Goal: Task Accomplishment & Management: Manage account settings

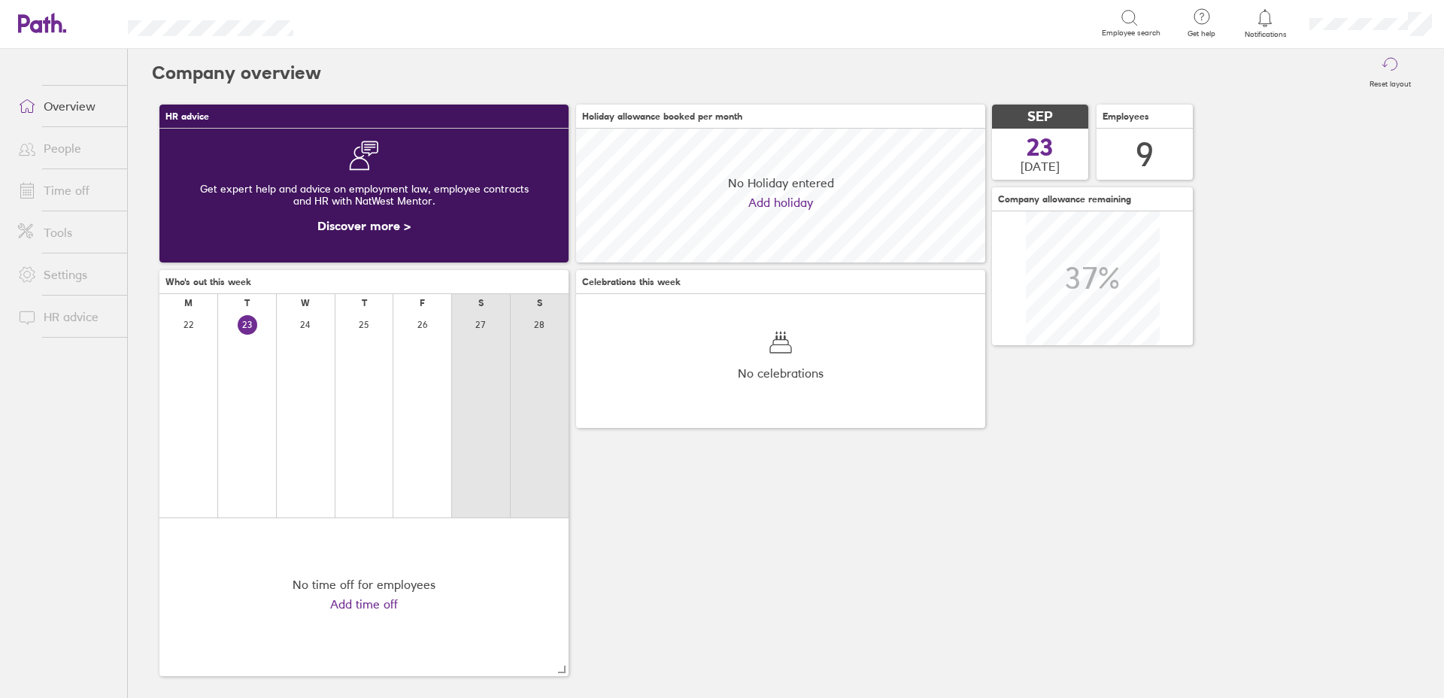
scroll to position [134, 409]
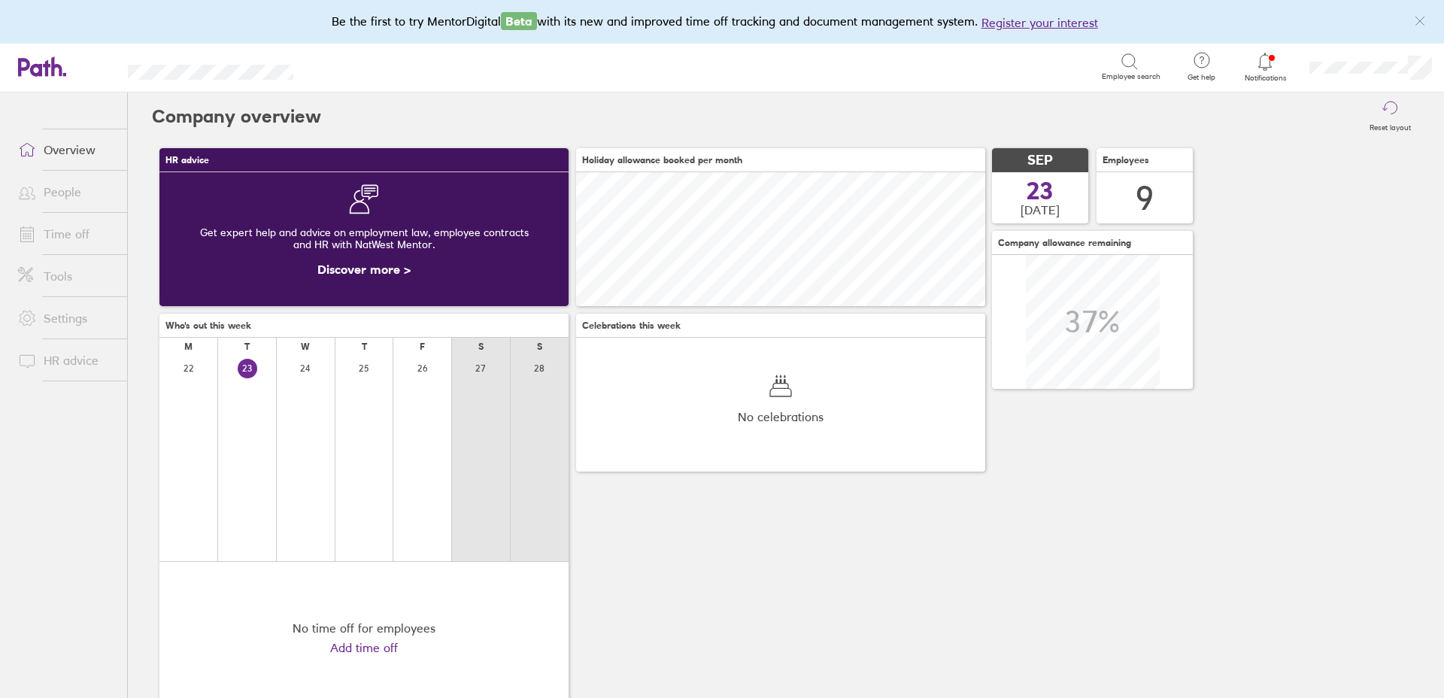
click at [1260, 57] on icon at bounding box center [1265, 61] width 13 height 17
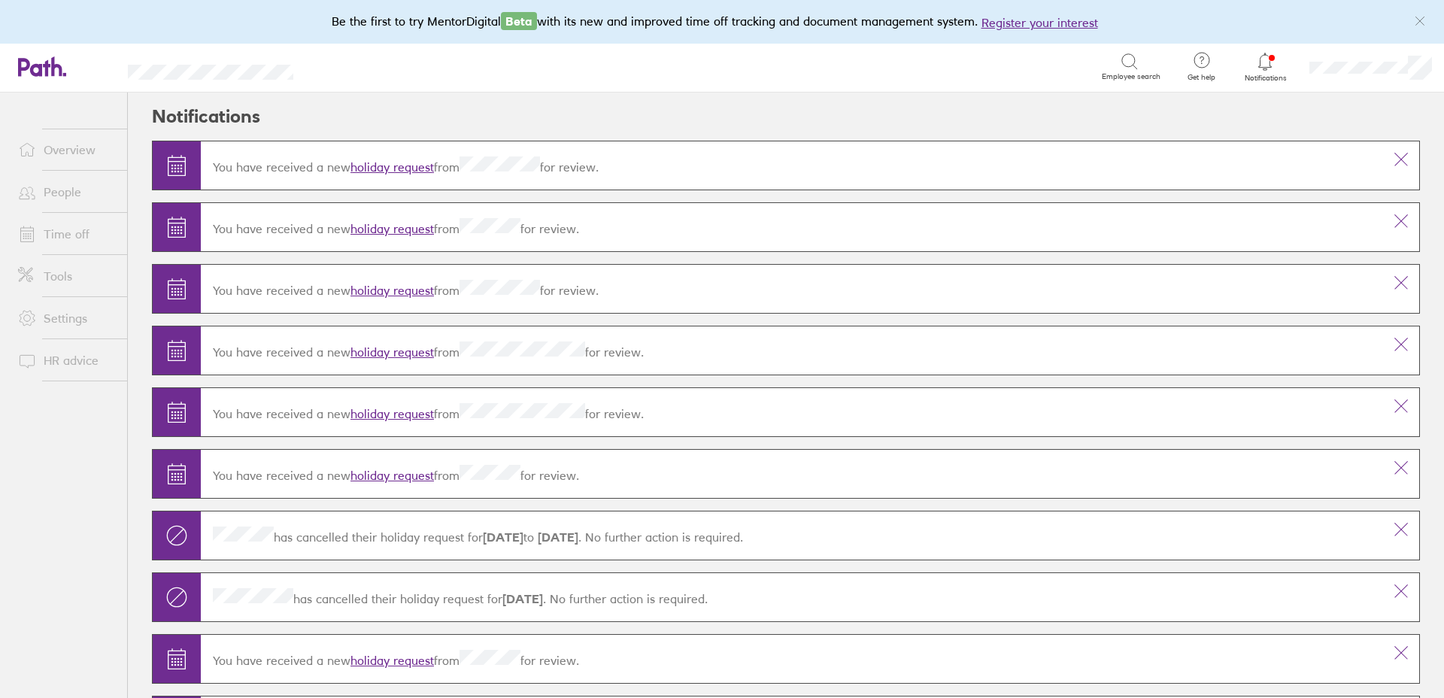
click at [407, 167] on link "holiday request" at bounding box center [391, 166] width 83 height 15
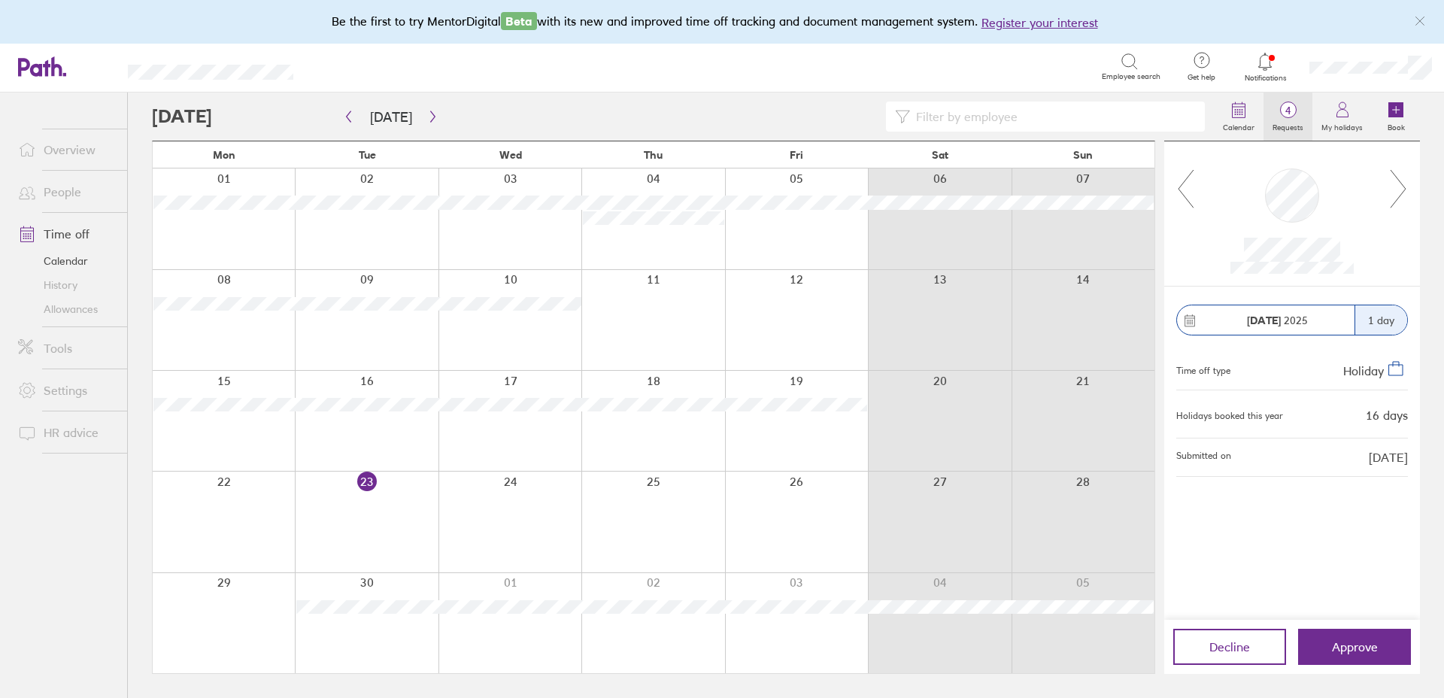
click at [1281, 108] on span "4" at bounding box center [1287, 111] width 49 height 12
click at [1290, 109] on span "4" at bounding box center [1287, 111] width 49 height 12
click at [1404, 191] on icon at bounding box center [1398, 188] width 19 height 41
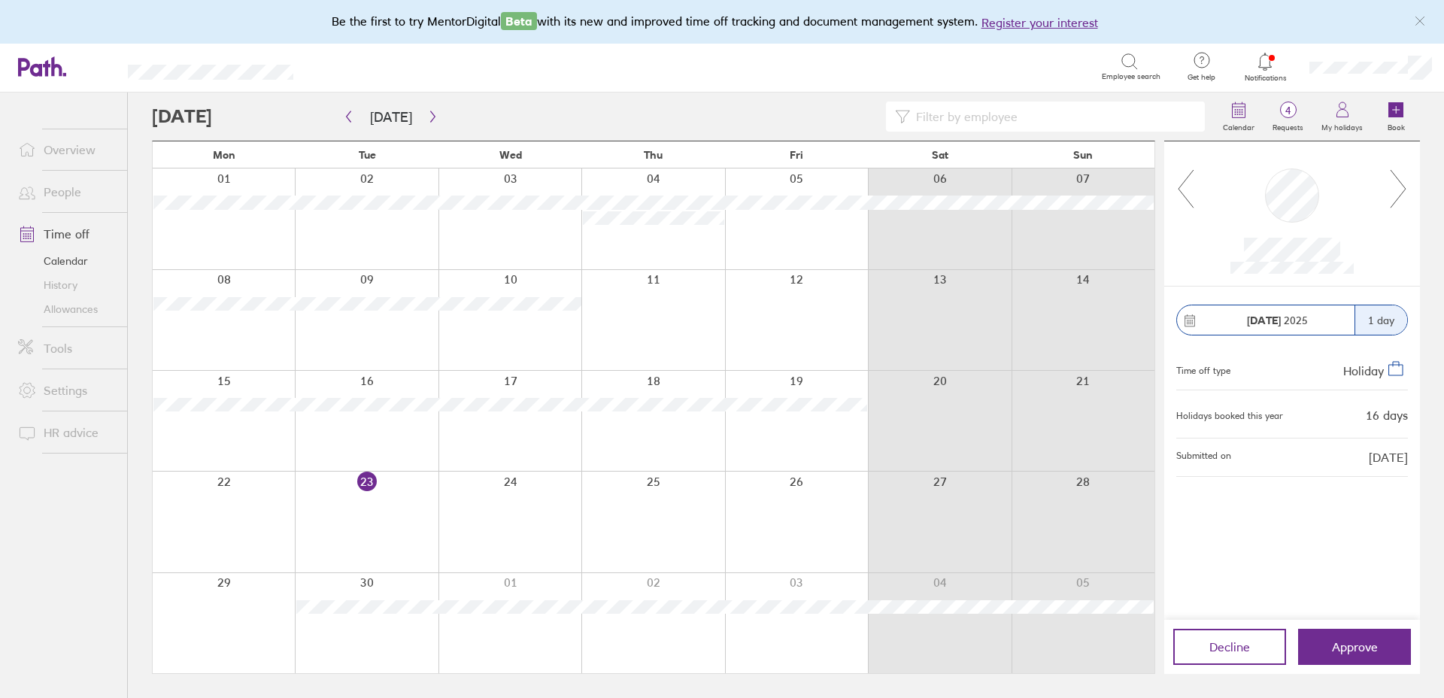
click at [1404, 191] on icon at bounding box center [1398, 188] width 19 height 41
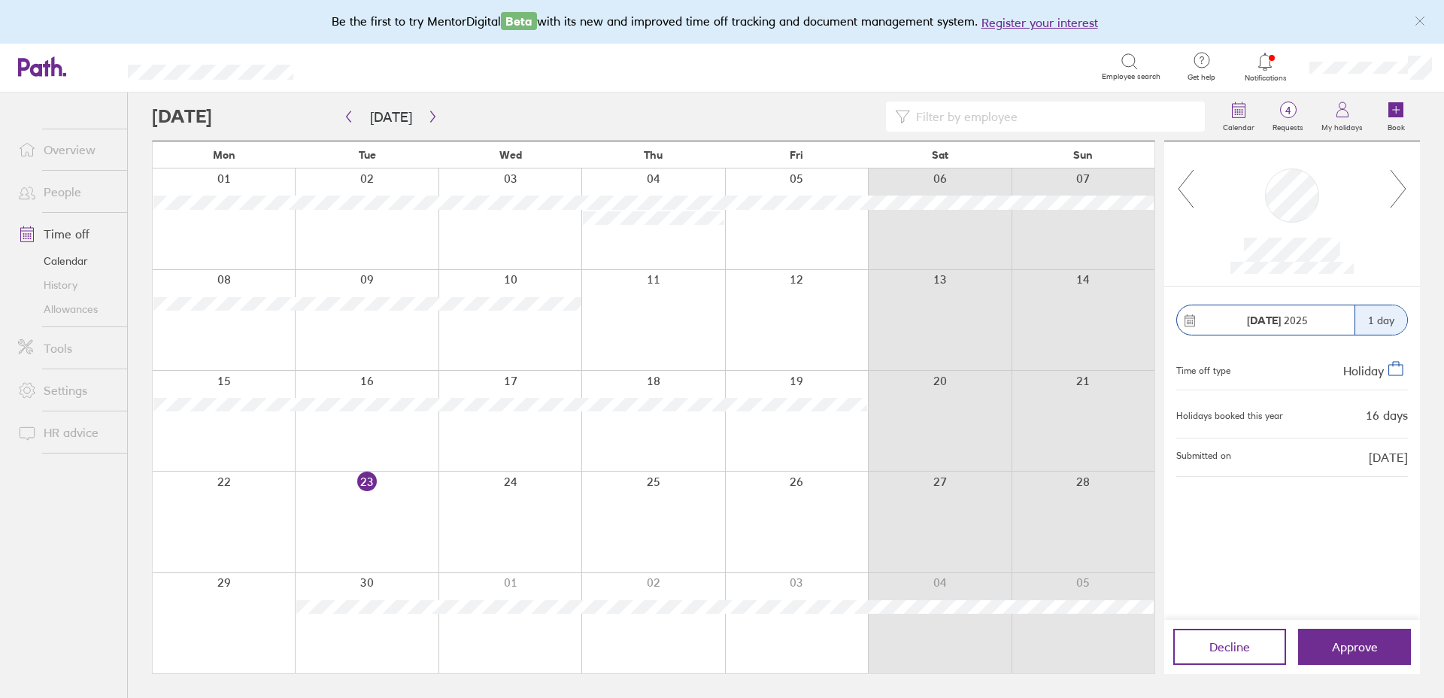
click at [1404, 191] on icon at bounding box center [1398, 188] width 19 height 41
click at [1185, 185] on icon at bounding box center [1185, 188] width 19 height 41
click at [427, 113] on icon "button" at bounding box center [432, 117] width 11 height 12
click at [429, 117] on icon "button" at bounding box center [432, 117] width 11 height 12
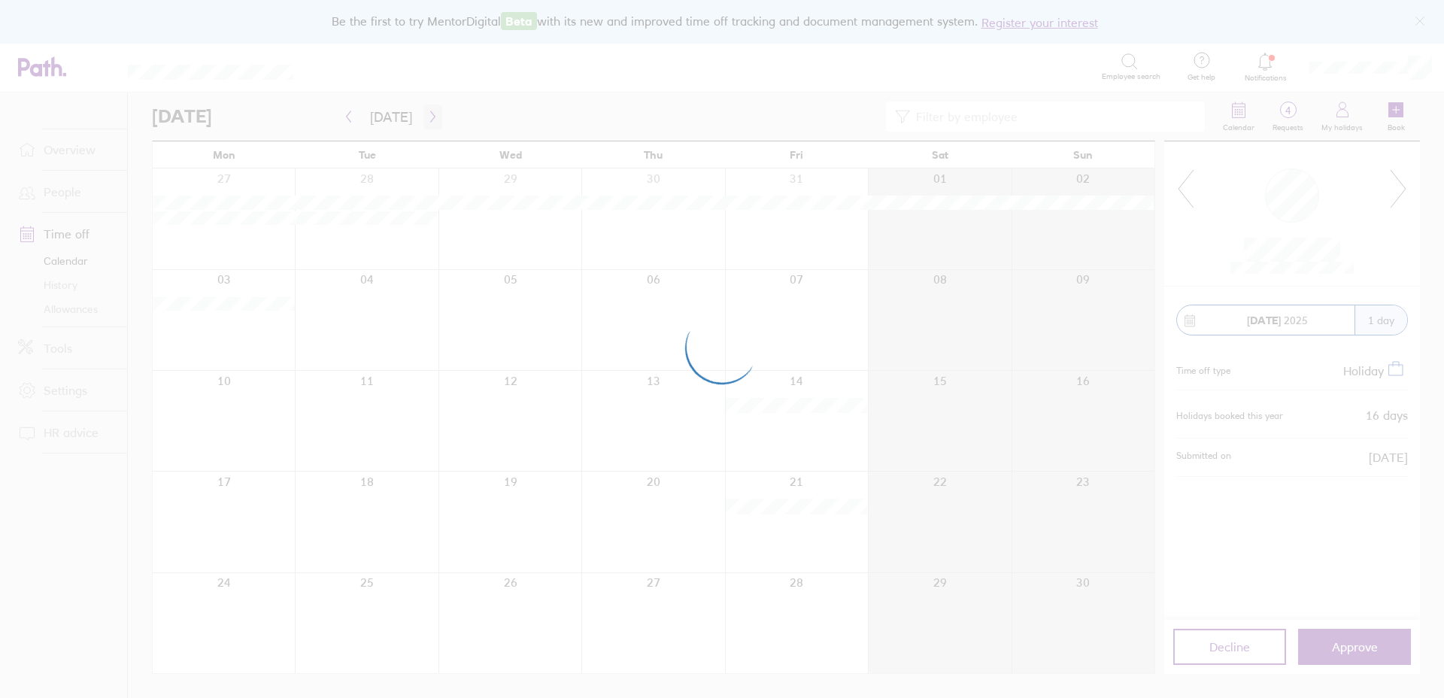
click at [429, 117] on div at bounding box center [722, 349] width 1444 height 698
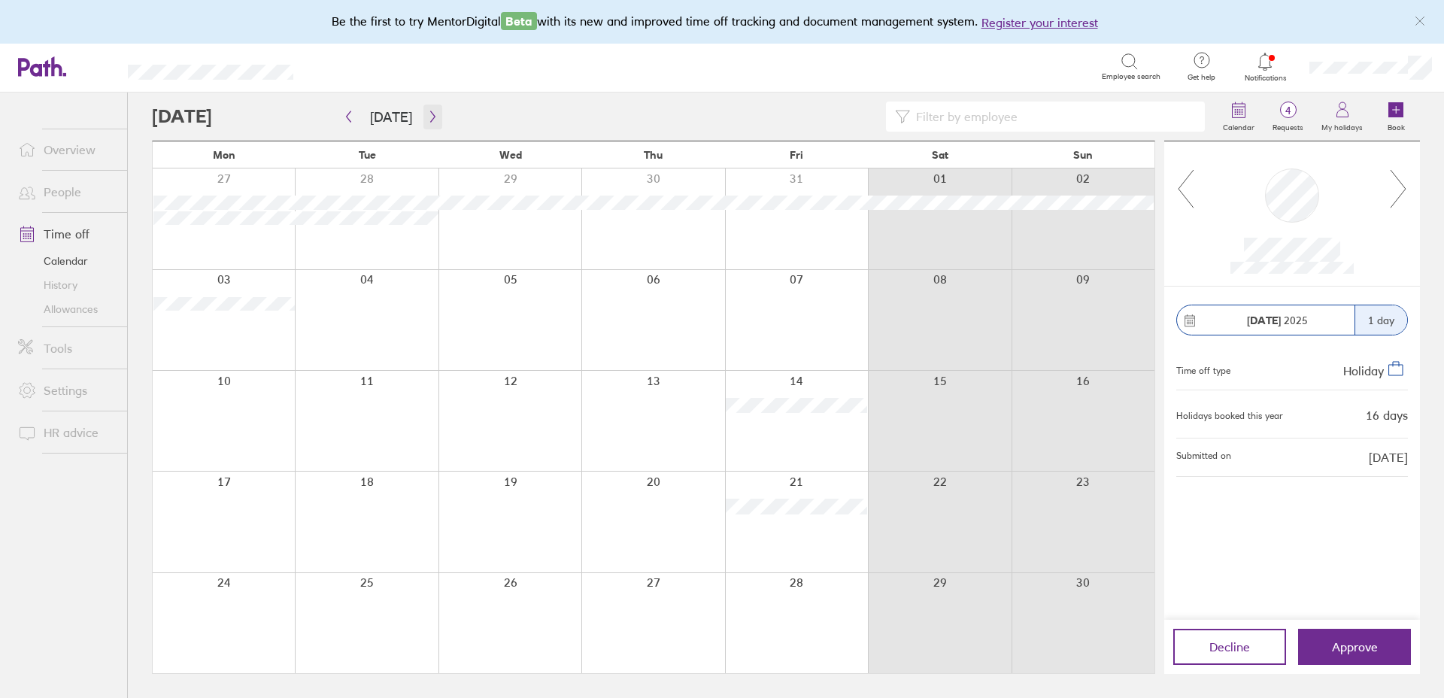
click at [429, 118] on icon "button" at bounding box center [432, 117] width 11 height 12
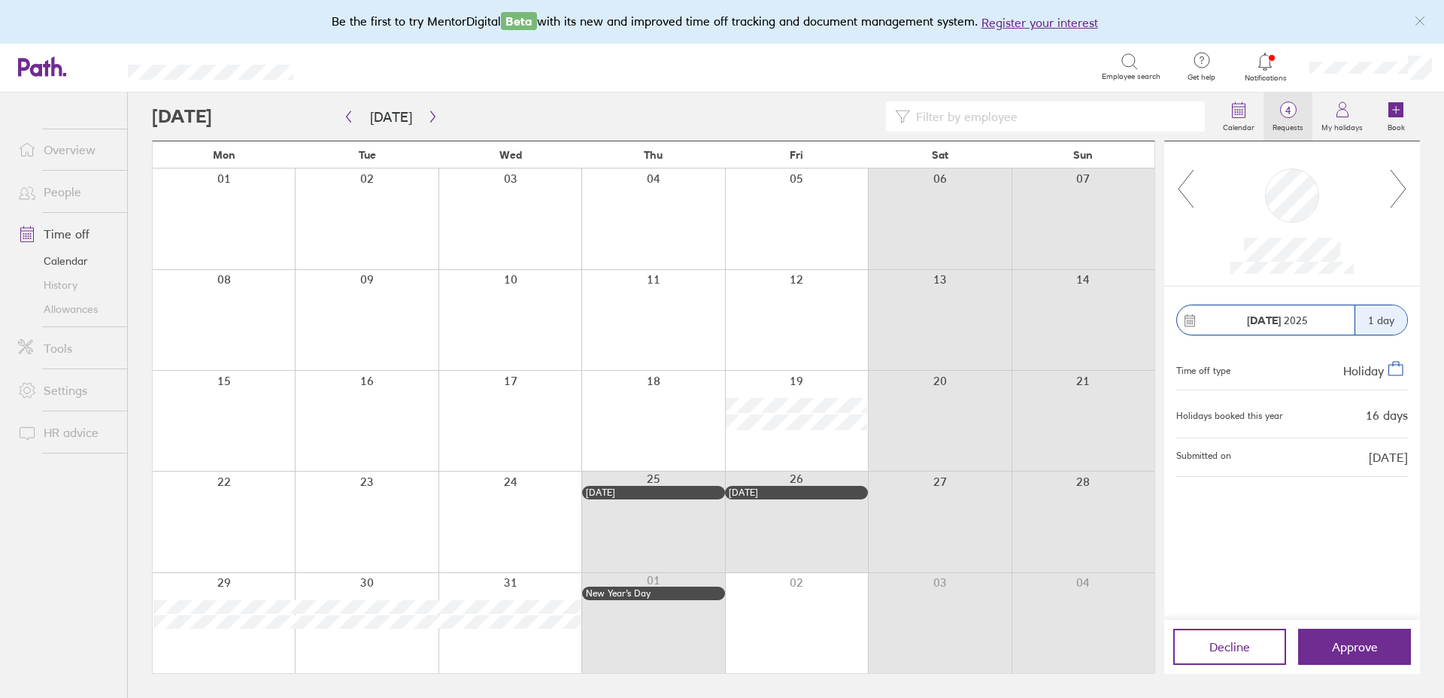
click at [1297, 107] on span "4" at bounding box center [1287, 111] width 49 height 12
